Goal: Find specific page/section: Find specific page/section

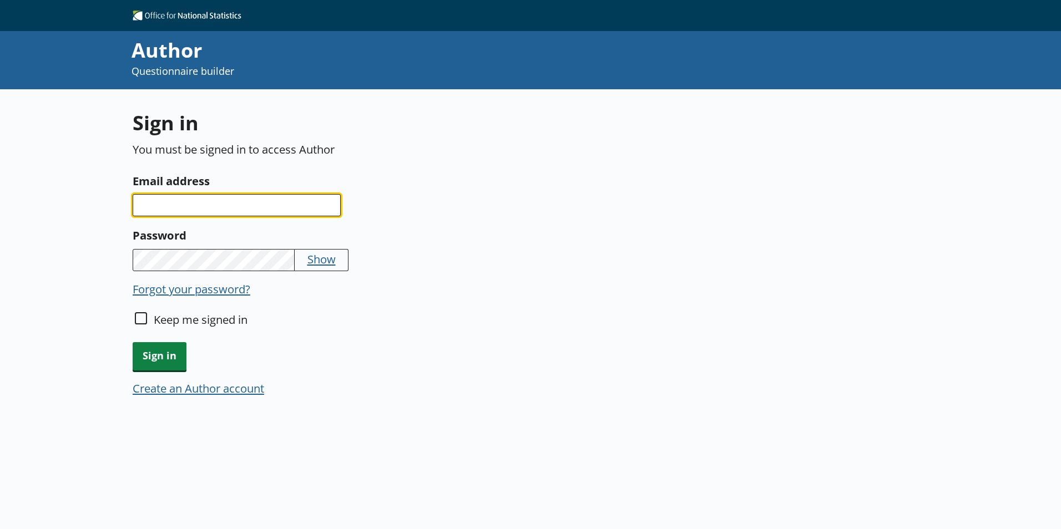
click at [313, 196] on input "Email address" at bounding box center [237, 205] width 208 height 22
type input "[EMAIL_ADDRESS][DOMAIN_NAME]"
click at [142, 315] on input "Keep me signed in" at bounding box center [141, 318] width 12 height 12
checkbox input "true"
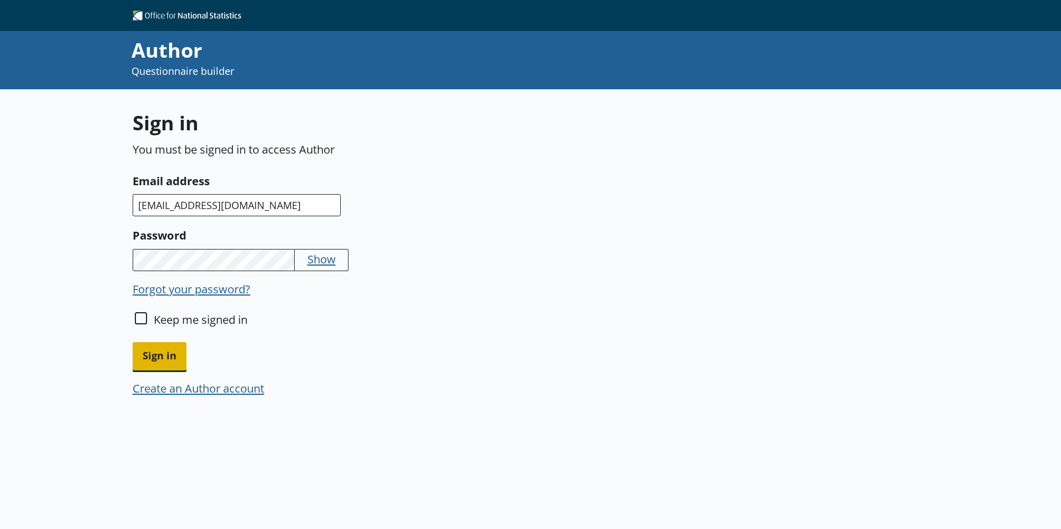
click at [154, 362] on span "Sign in" at bounding box center [160, 356] width 54 height 28
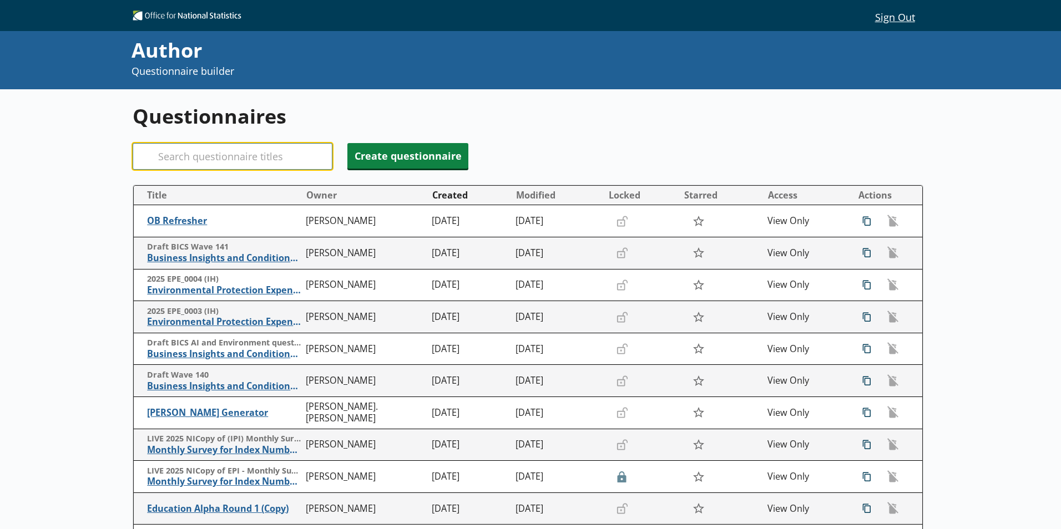
click at [309, 160] on input "Search" at bounding box center [233, 156] width 200 height 27
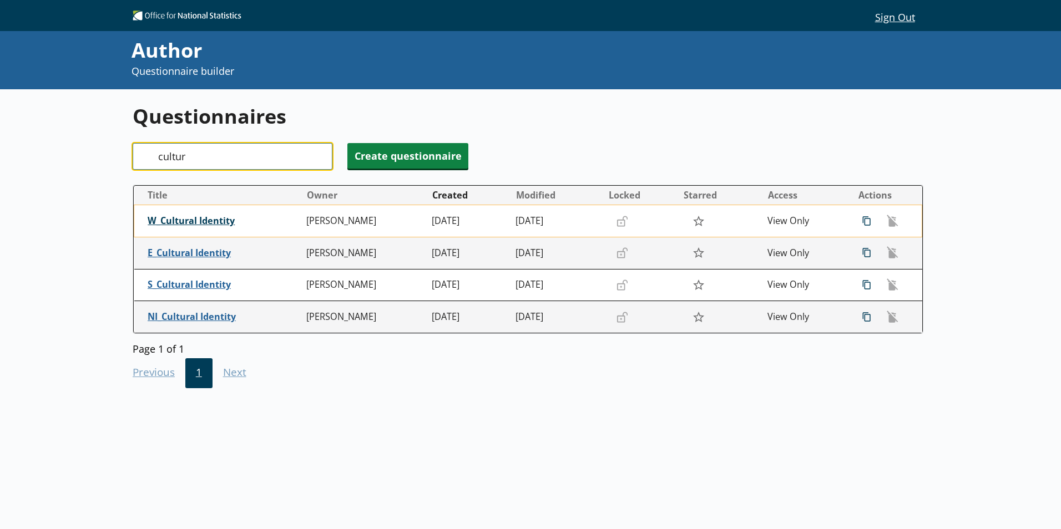
type input "cultur"
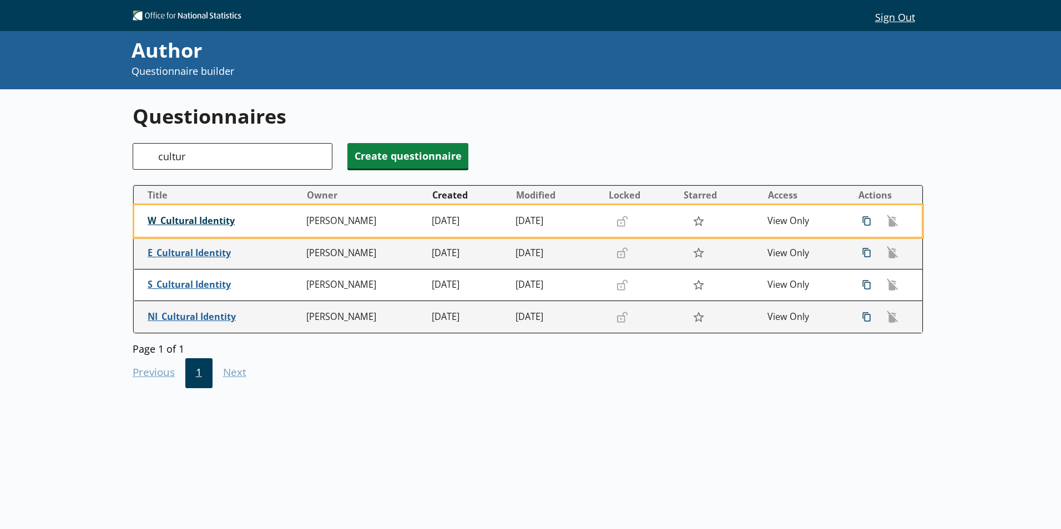
click at [203, 221] on span "W_Cultural Identity" at bounding box center [224, 221] width 153 height 12
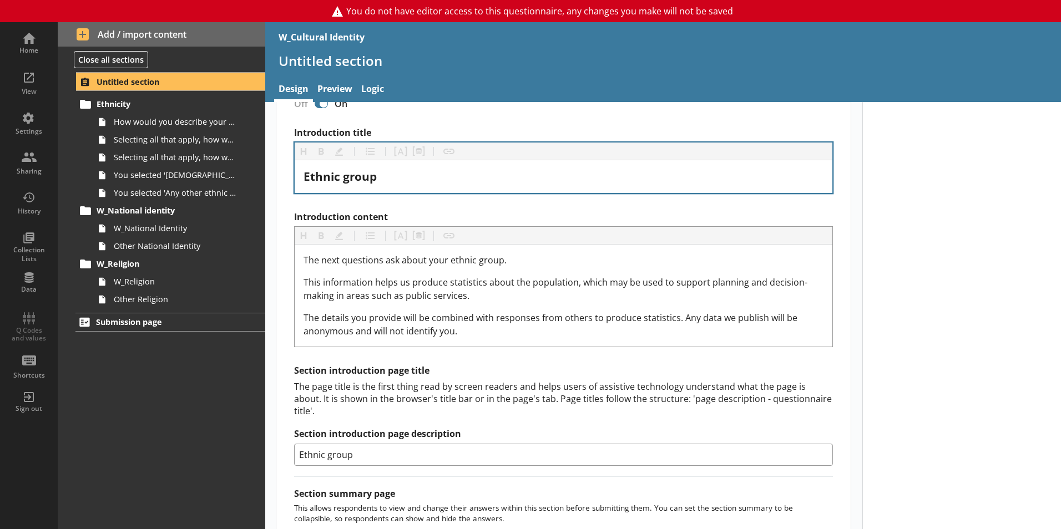
scroll to position [222, 0]
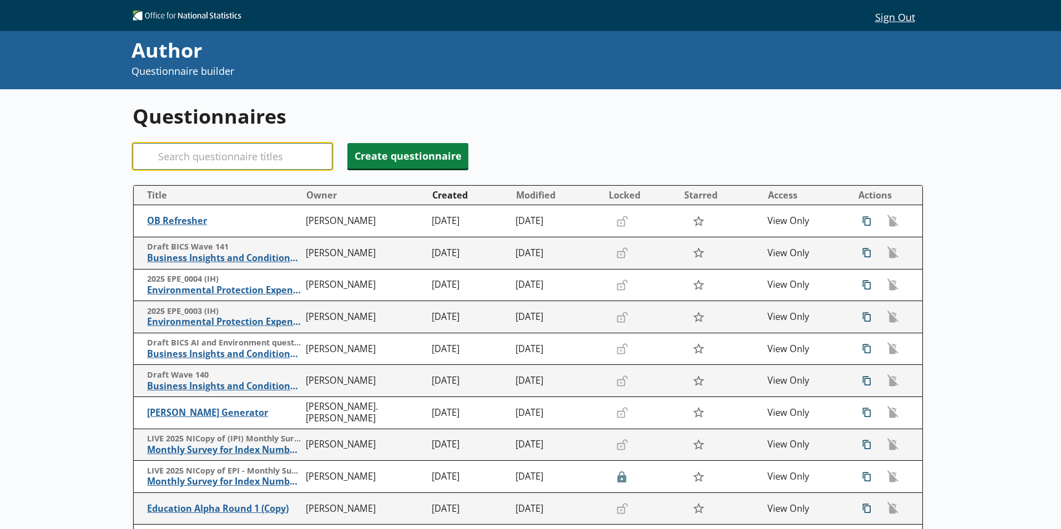
click at [240, 164] on input "Search" at bounding box center [233, 156] width 200 height 27
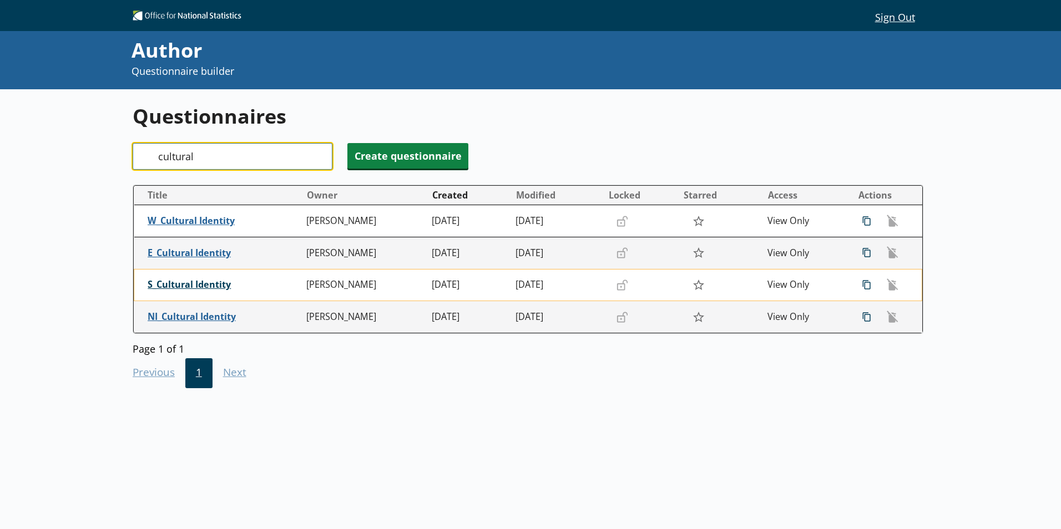
type input "cultural"
click at [214, 284] on span "S_Cultural Identity" at bounding box center [224, 285] width 153 height 12
